Goal: Information Seeking & Learning: Learn about a topic

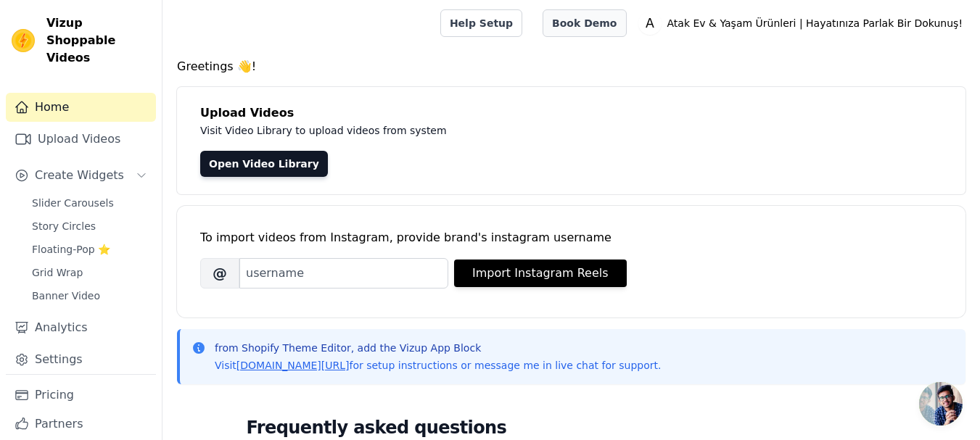
click at [626, 28] on link "Book Demo" at bounding box center [584, 23] width 83 height 28
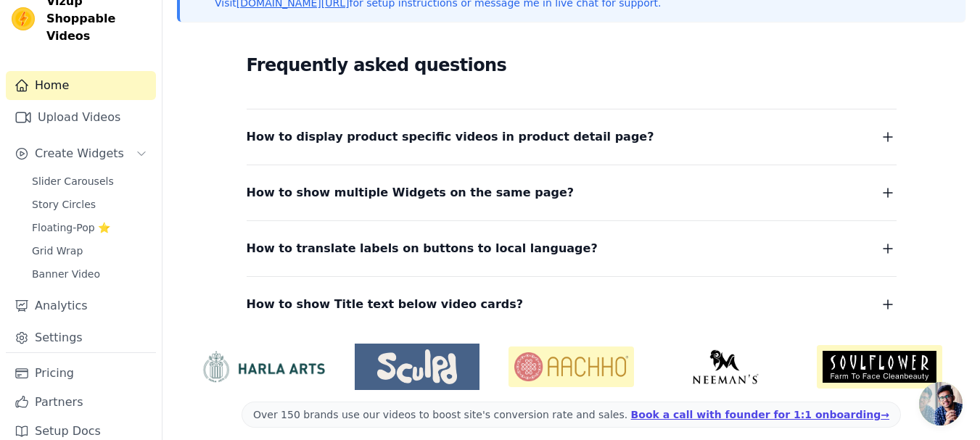
scroll to position [374, 0]
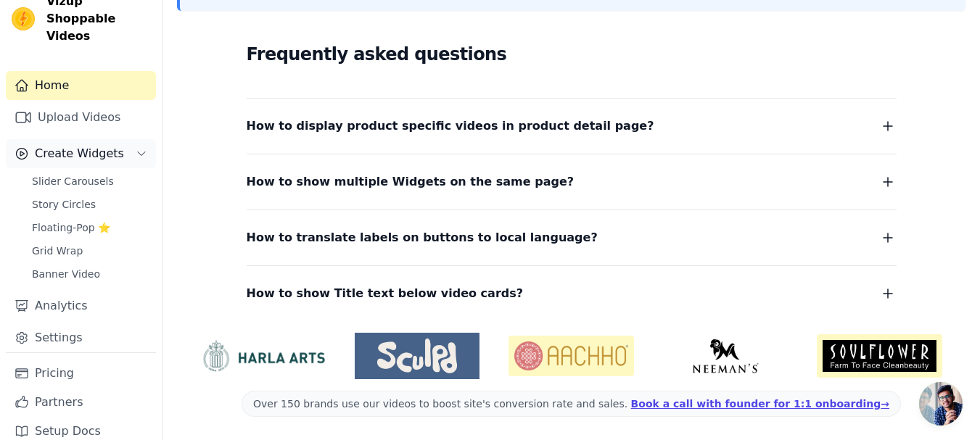
click at [124, 139] on button "Create Widgets" at bounding box center [81, 153] width 150 height 29
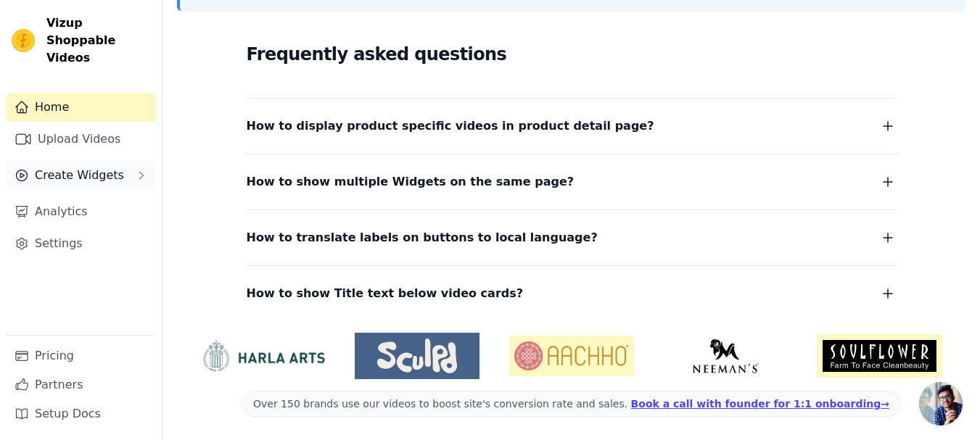
click at [134, 161] on button "Create Widgets" at bounding box center [81, 175] width 150 height 29
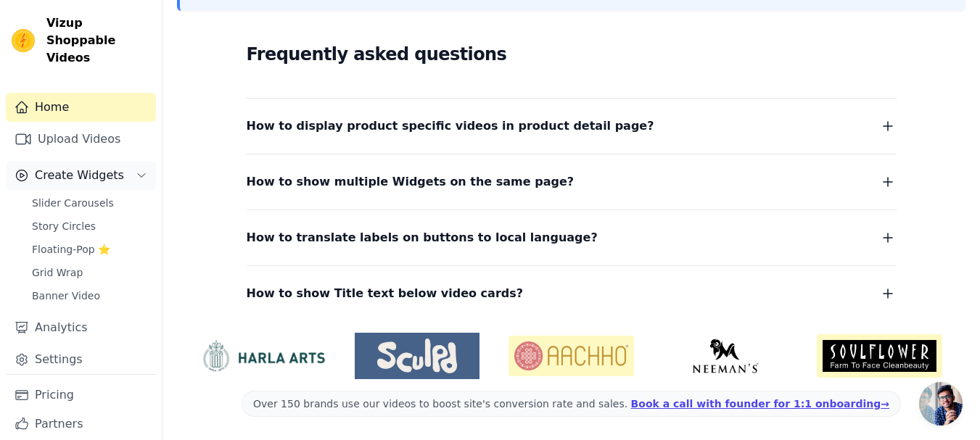
click at [136, 170] on icon "Sidebar" at bounding box center [142, 176] width 12 height 12
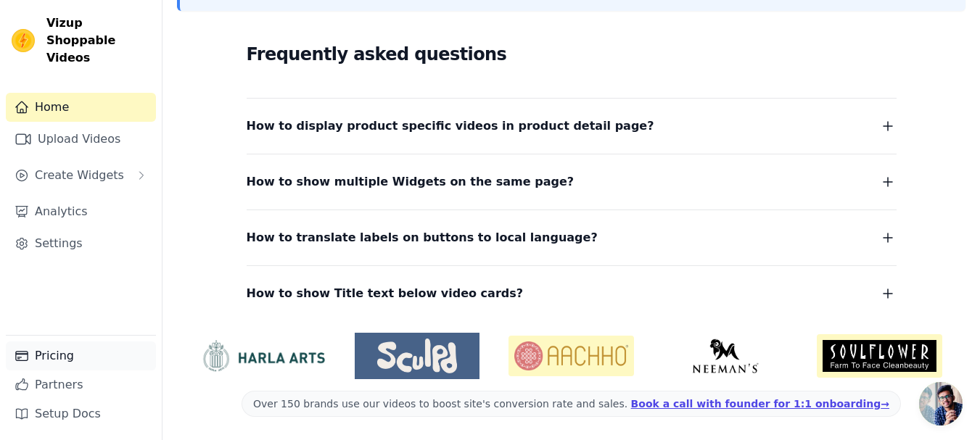
click at [91, 365] on link "Pricing" at bounding box center [81, 356] width 150 height 29
